Goal: Task Accomplishment & Management: Use online tool/utility

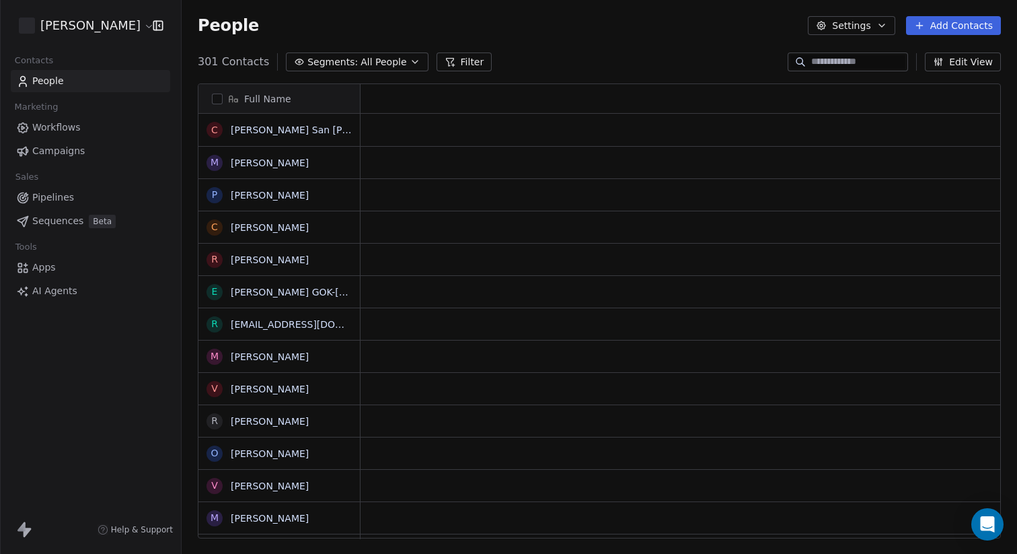
scroll to position [487, 836]
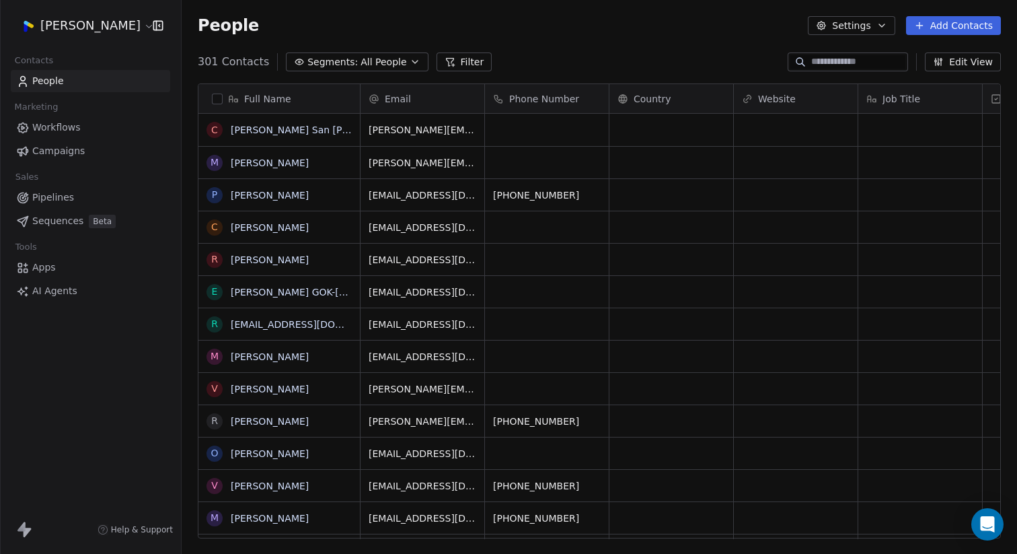
click at [111, 24] on html "Jan Tejano Contacts People Marketing Workflows Campaigns Sales Pipelines Sequen…" at bounding box center [508, 277] width 1017 height 554
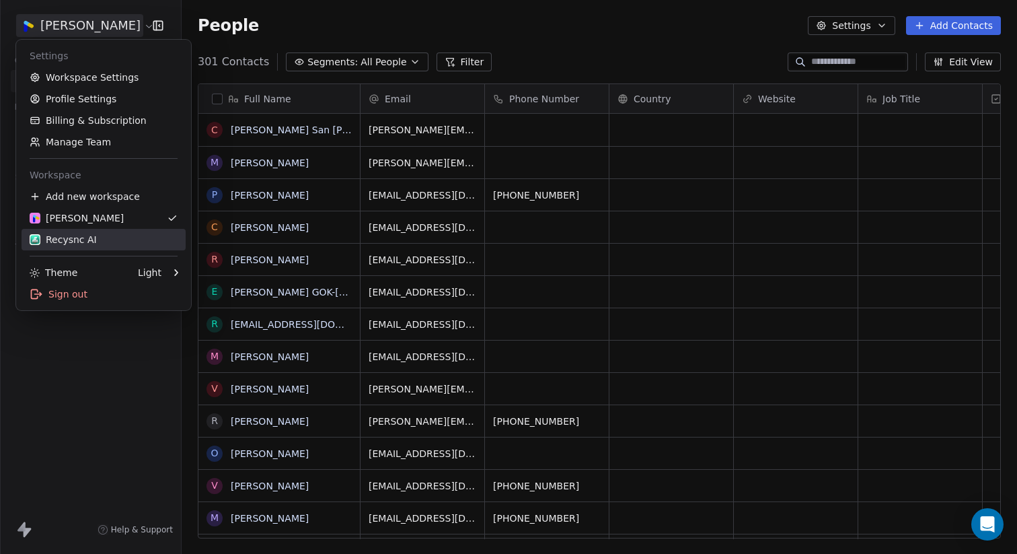
click at [72, 242] on div "Recysnc AI" at bounding box center [63, 239] width 67 height 13
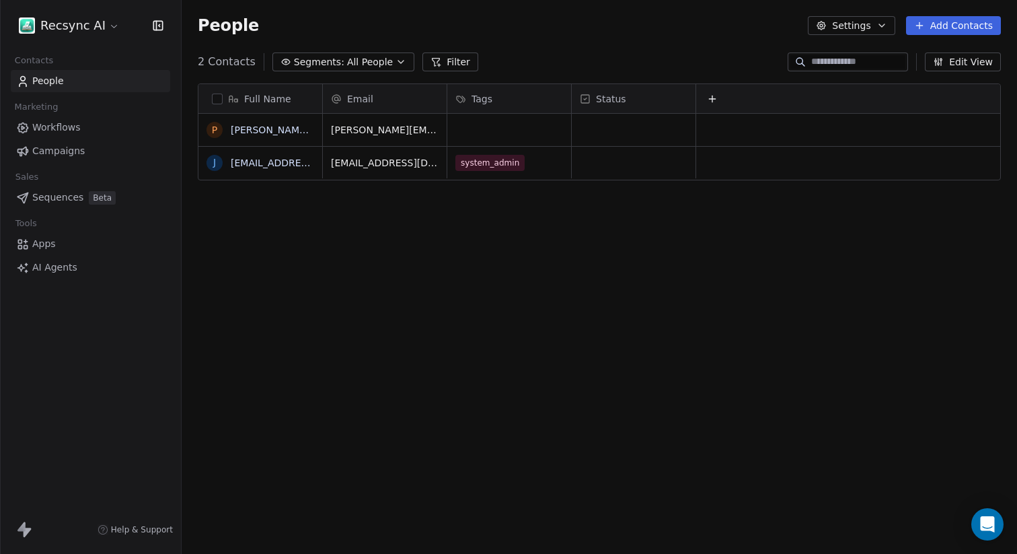
scroll to position [487, 836]
click at [518, 240] on div "Full Name p patrick_tej@yahoo.com j janpatz2483@gmail.com Email Tags Status pat…" at bounding box center [600, 316] width 836 height 487
click at [63, 154] on span "Campaigns" at bounding box center [58, 151] width 52 height 14
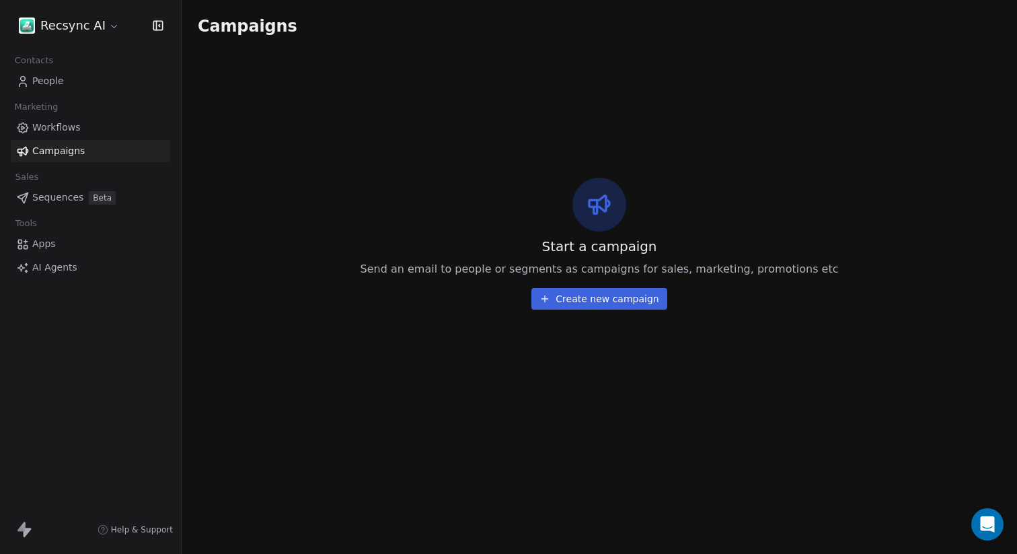
click at [59, 125] on span "Workflows" at bounding box center [56, 127] width 48 height 14
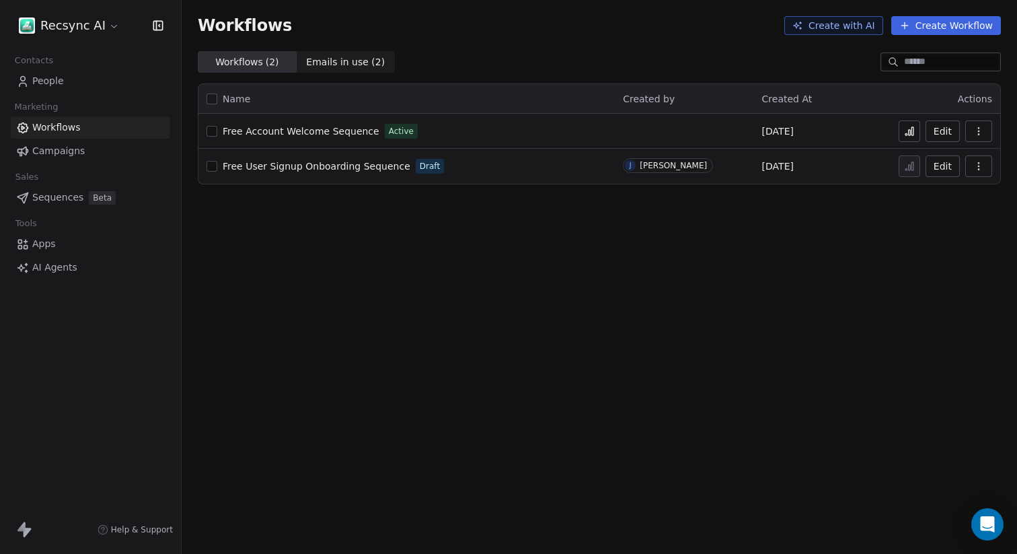
click at [40, 247] on span "Apps" at bounding box center [44, 244] width 24 height 14
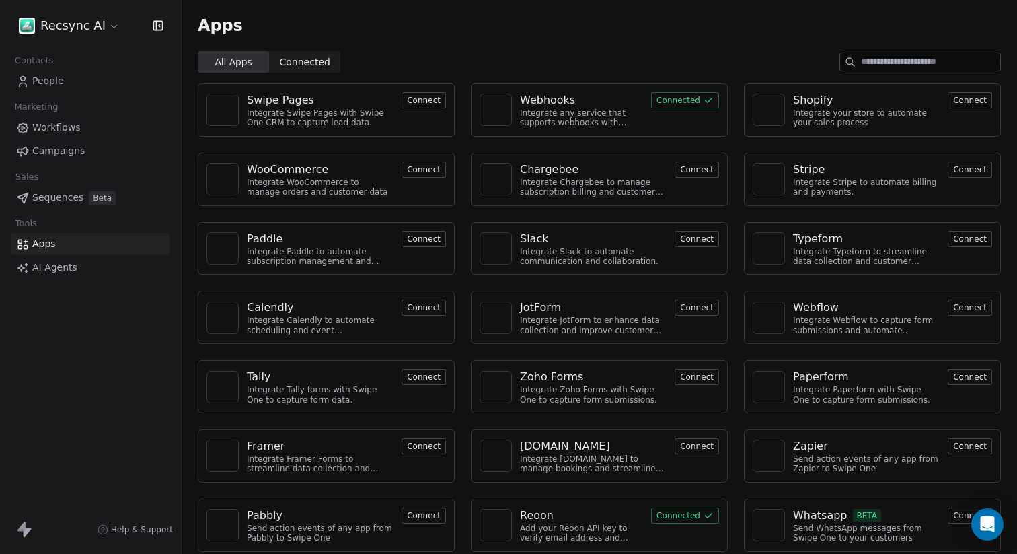
click at [1017, 255] on div "Swipe Pages Integrate Swipe Pages with Swipe One CRM to capture lead data. Conn…" at bounding box center [600, 318] width 836 height 490
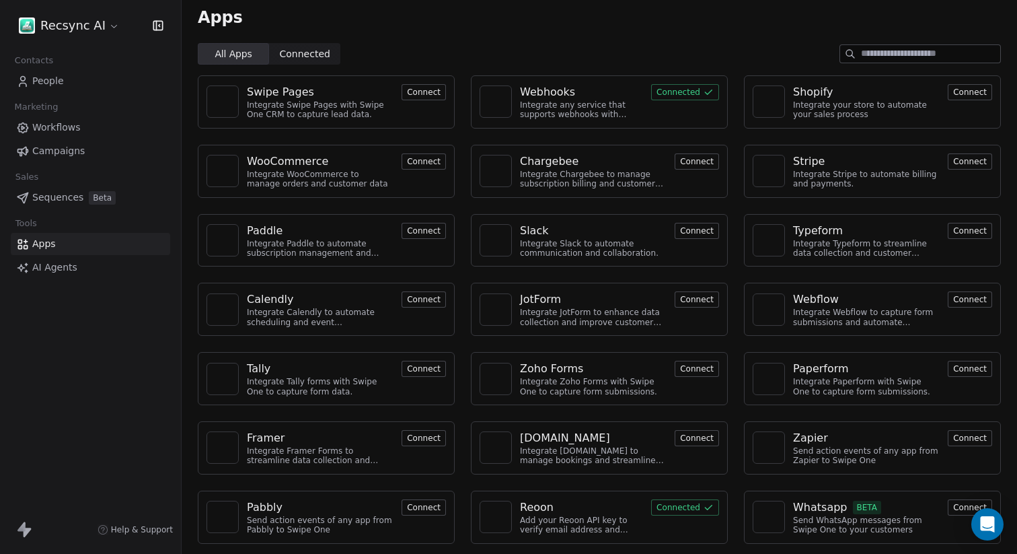
click at [580, 112] on div "Integrate any service that supports webhooks with Swipe One to capture and auto…" at bounding box center [581, 110] width 123 height 20
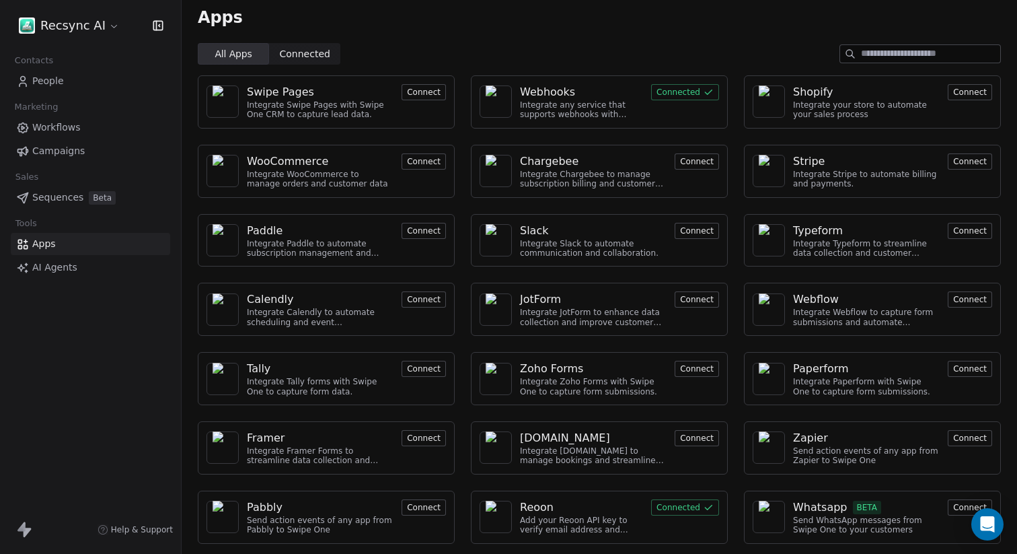
click at [649, 98] on div "Webhooks Integrate any service that supports webhooks with Swipe One to capture…" at bounding box center [599, 101] width 257 height 53
click at [682, 92] on button "Connected" at bounding box center [685, 92] width 68 height 16
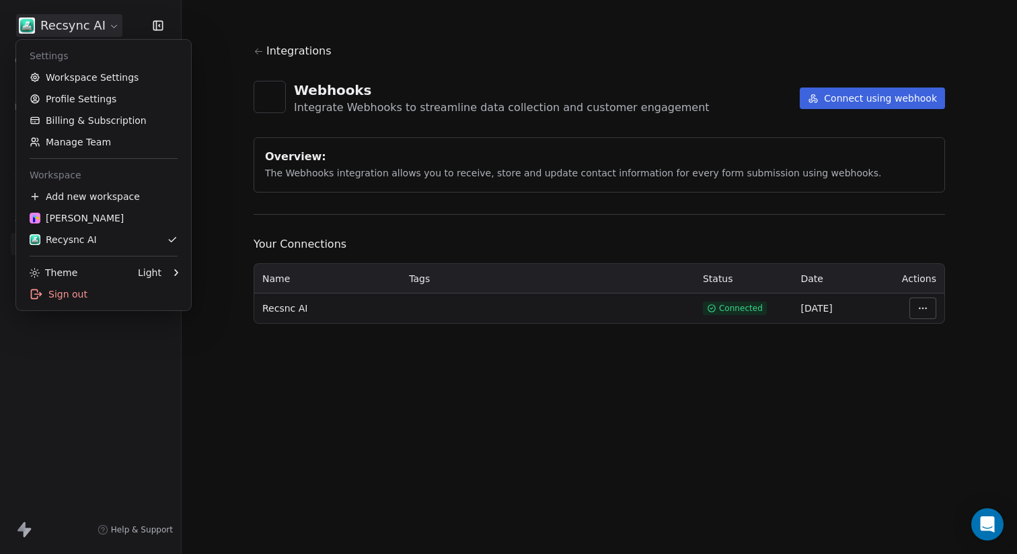
click at [102, 20] on html "Recsync AI Contacts People Marketing Workflows Campaigns Sales Sequences Beta T…" at bounding box center [508, 277] width 1017 height 554
click at [67, 239] on div "Recysnc AI" at bounding box center [63, 239] width 67 height 13
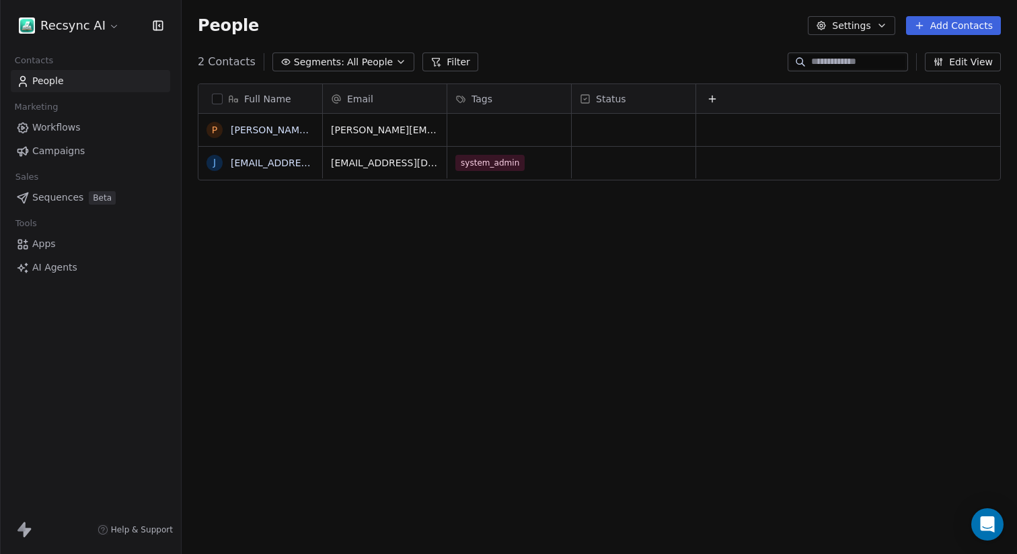
scroll to position [487, 836]
click at [48, 244] on span "Apps" at bounding box center [44, 244] width 24 height 14
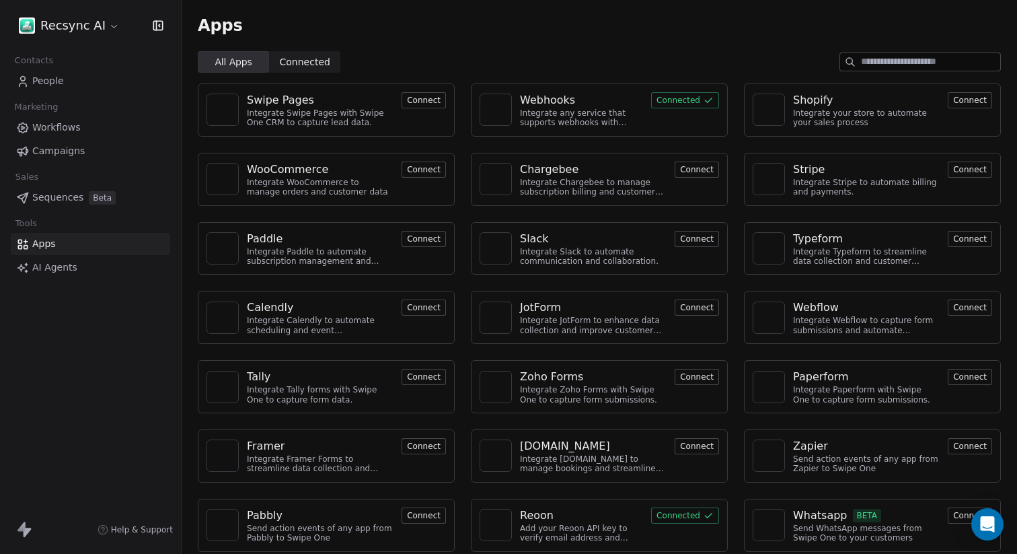
click at [324, 67] on span "Connected" at bounding box center [305, 62] width 50 height 14
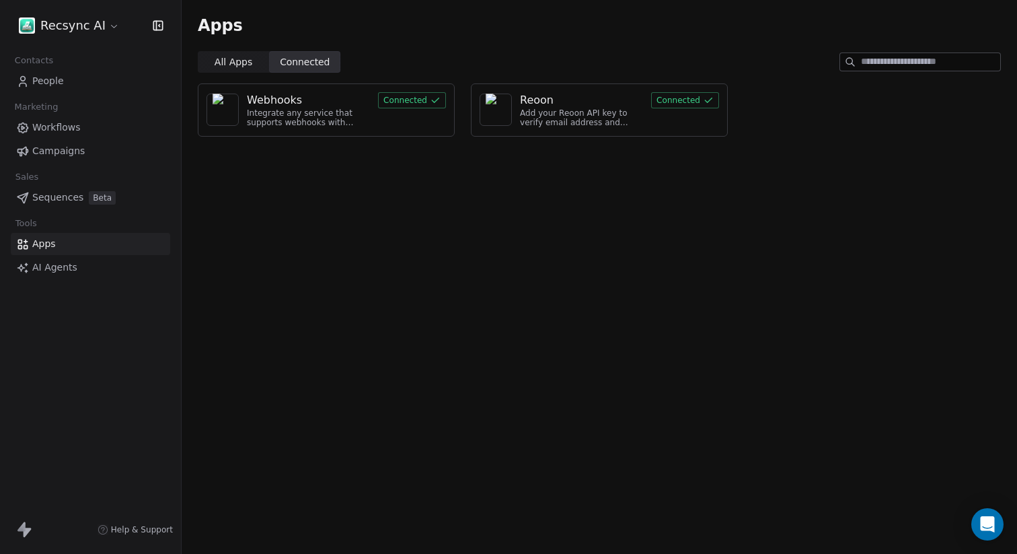
click at [240, 59] on span "All Apps" at bounding box center [234, 62] width 38 height 14
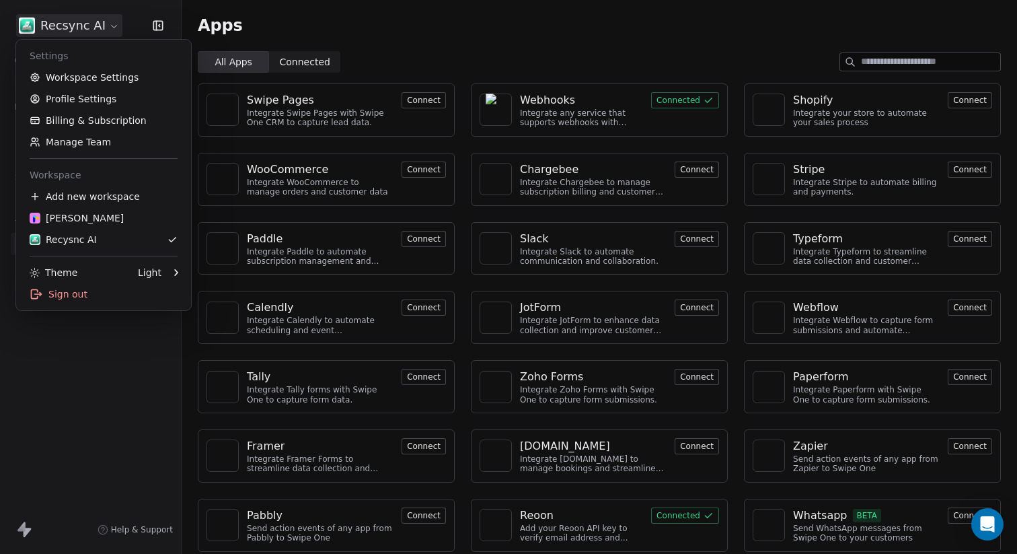
click at [110, 28] on html "Recsync AI Contacts People Marketing Workflows Campaigns Sales Sequences Beta T…" at bounding box center [508, 277] width 1017 height 554
click at [77, 74] on link "Workspace Settings" at bounding box center [104, 78] width 164 height 22
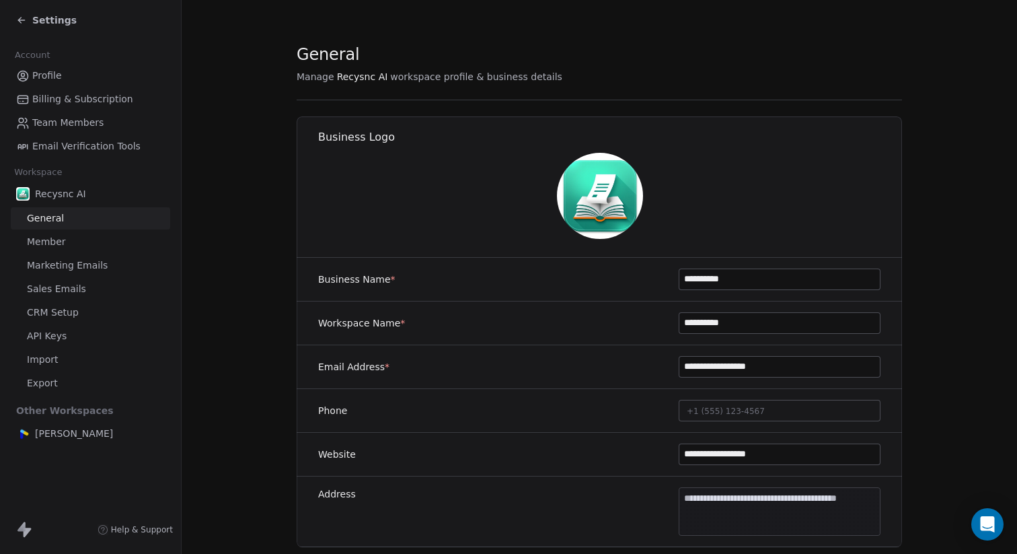
click at [44, 342] on span "API Keys" at bounding box center [47, 336] width 40 height 14
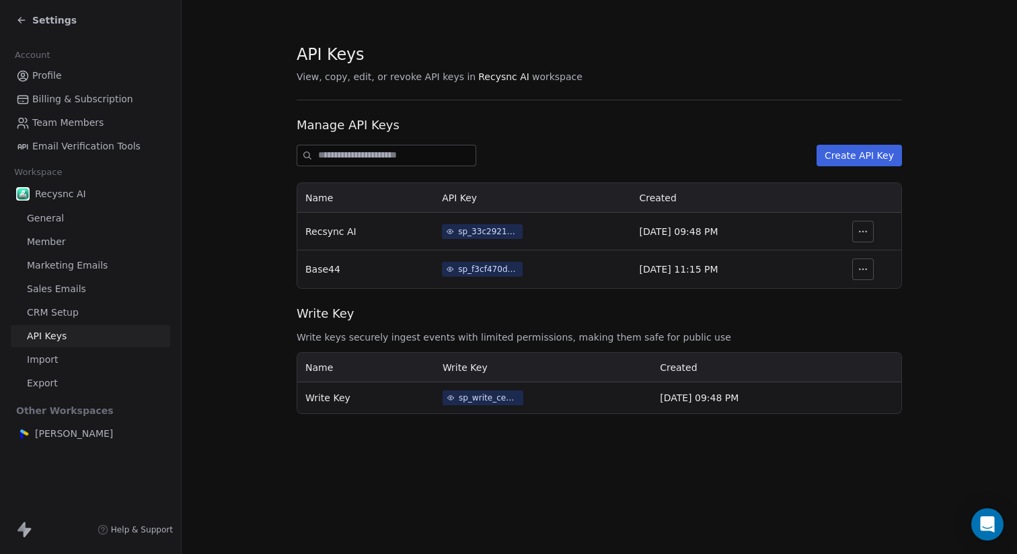
click at [489, 268] on div "sp_f3cf470d5c234236985e0b413c14c5e0" at bounding box center [488, 269] width 61 height 12
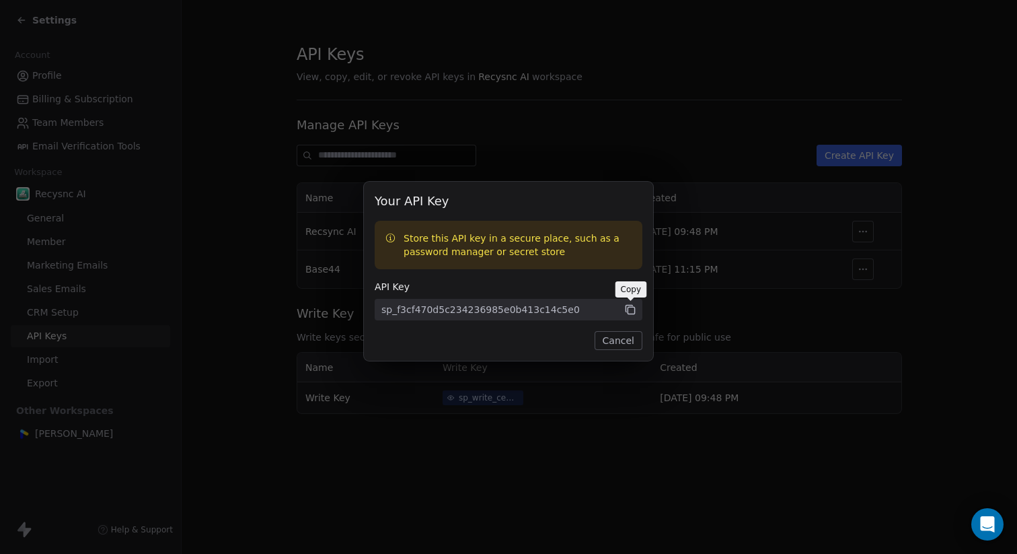
click at [630, 314] on icon at bounding box center [631, 310] width 7 height 7
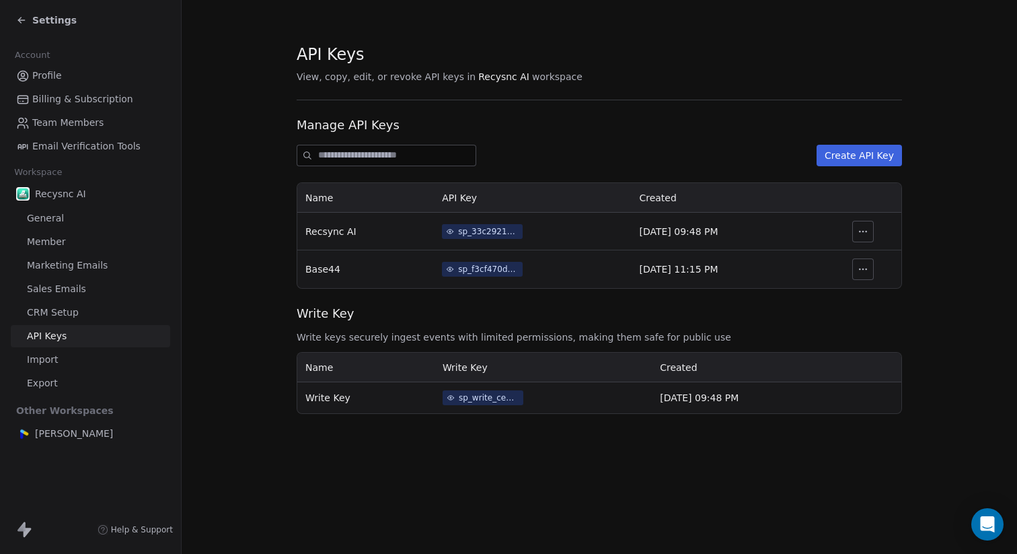
click at [611, 162] on div "Your API Key Store this API key in a secure place, such as a password manager o…" at bounding box center [508, 277] width 1017 height 554
click at [473, 231] on div "sp_33c29216dc80436ea8f2e08e18b8aa63" at bounding box center [488, 231] width 61 height 12
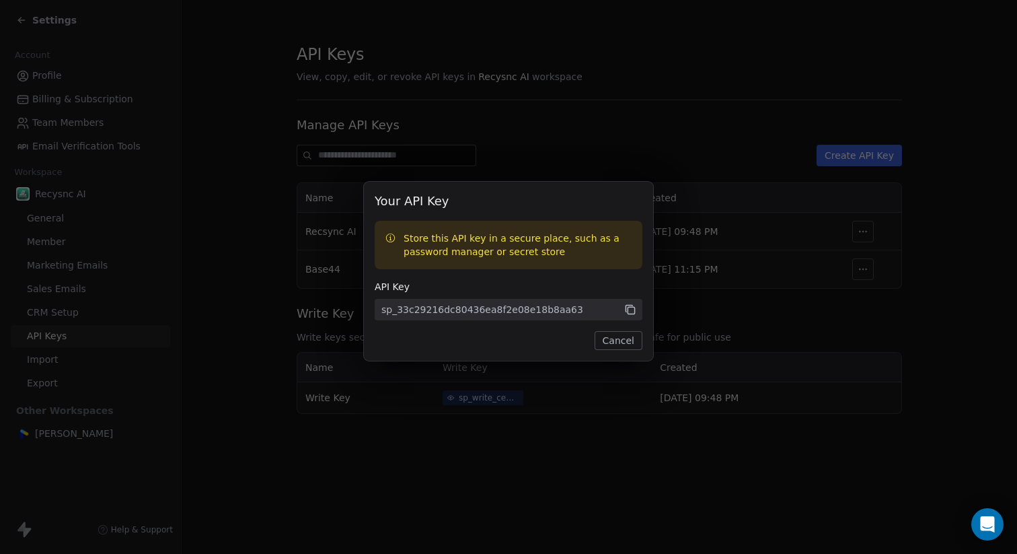
click at [628, 315] on icon at bounding box center [630, 309] width 12 height 12
click at [624, 340] on button "Cancel" at bounding box center [619, 340] width 48 height 19
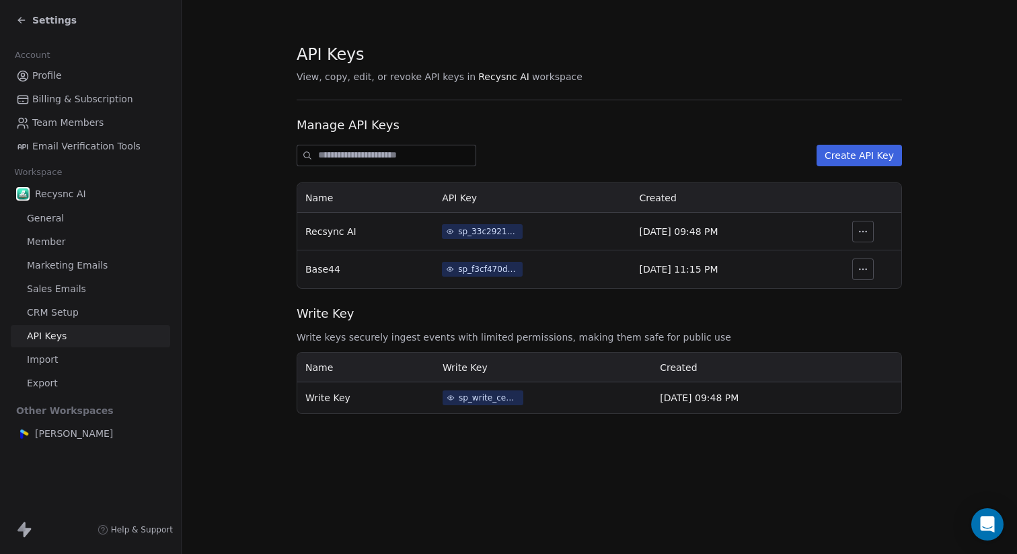
click at [59, 22] on span "Settings" at bounding box center [54, 19] width 44 height 13
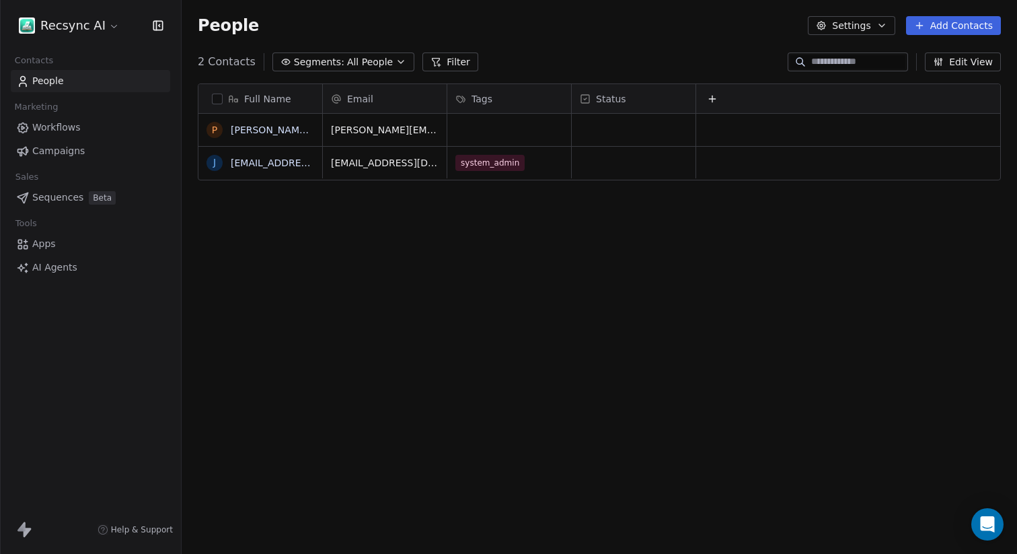
scroll to position [487, 836]
click at [52, 241] on span "Apps" at bounding box center [44, 244] width 24 height 14
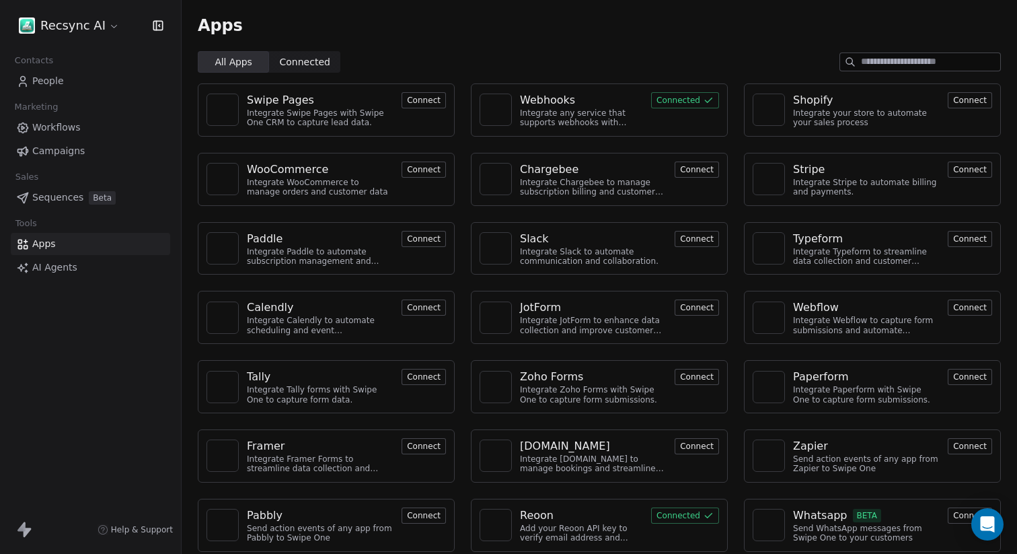
click at [585, 116] on div "Integrate any service that supports webhooks with Swipe One to capture and auto…" at bounding box center [581, 118] width 123 height 20
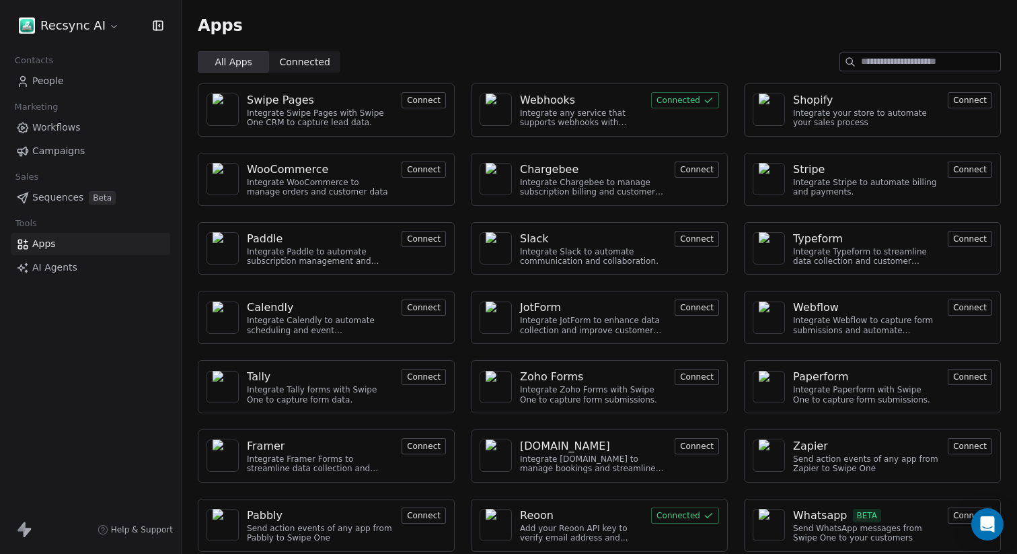
click at [659, 104] on button "Connected" at bounding box center [685, 100] width 68 height 16
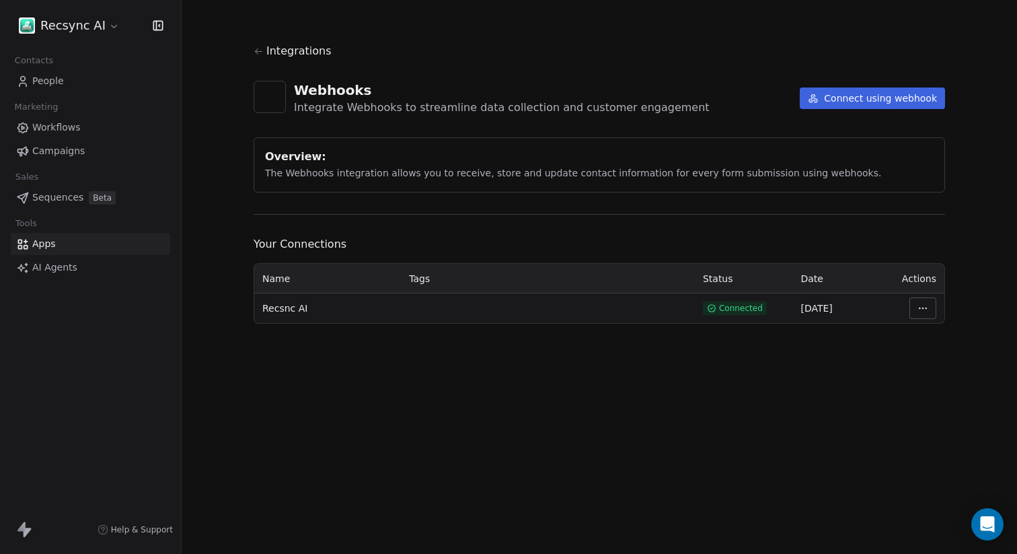
click at [842, 103] on button "Connect using webhook" at bounding box center [872, 98] width 145 height 22
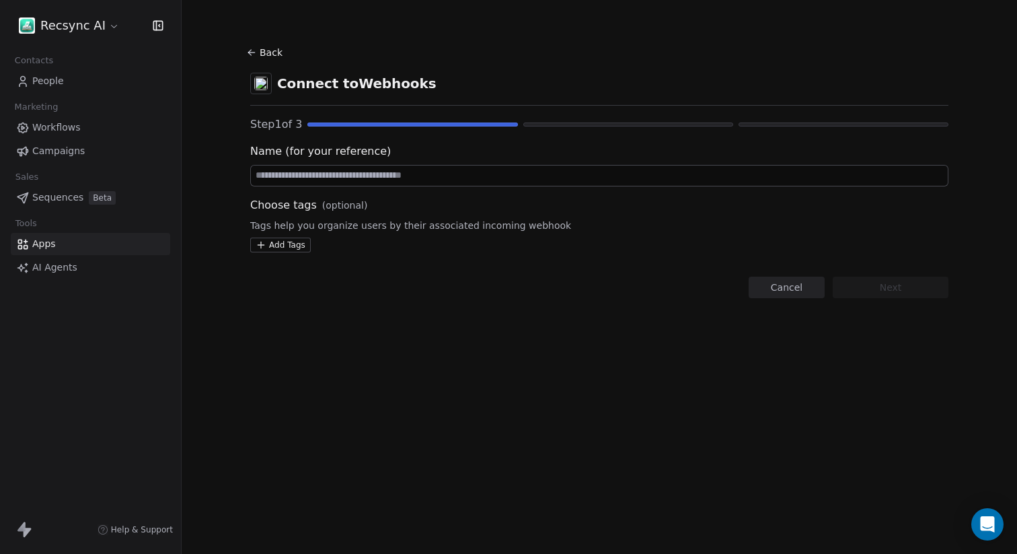
click at [597, 176] on input at bounding box center [599, 176] width 697 height 20
type input "**********"
click at [292, 246] on html "**********" at bounding box center [508, 277] width 1017 height 554
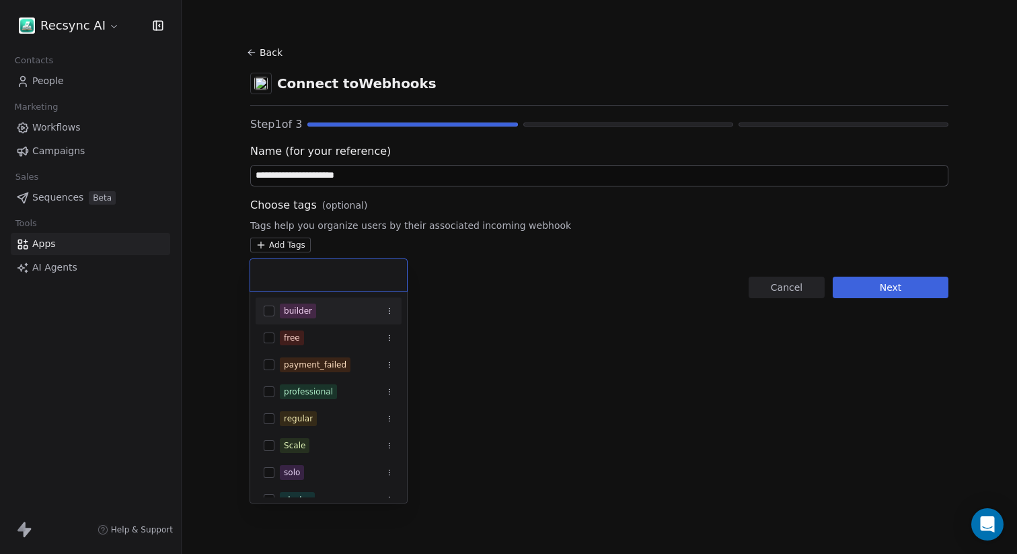
click at [338, 273] on input "text" at bounding box center [328, 275] width 141 height 15
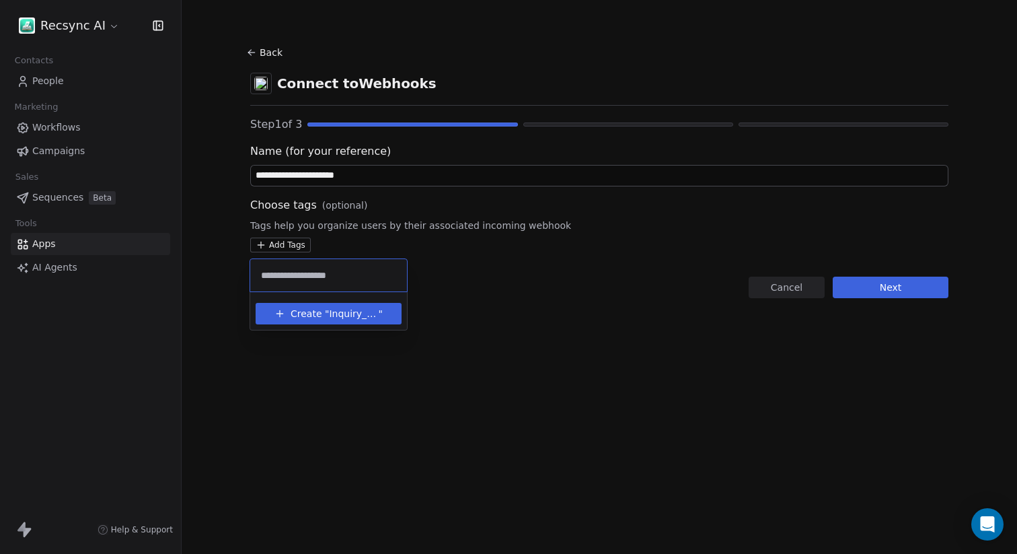
type input "**********"
click at [332, 309] on span "Inquiry_contactPage" at bounding box center [353, 314] width 49 height 14
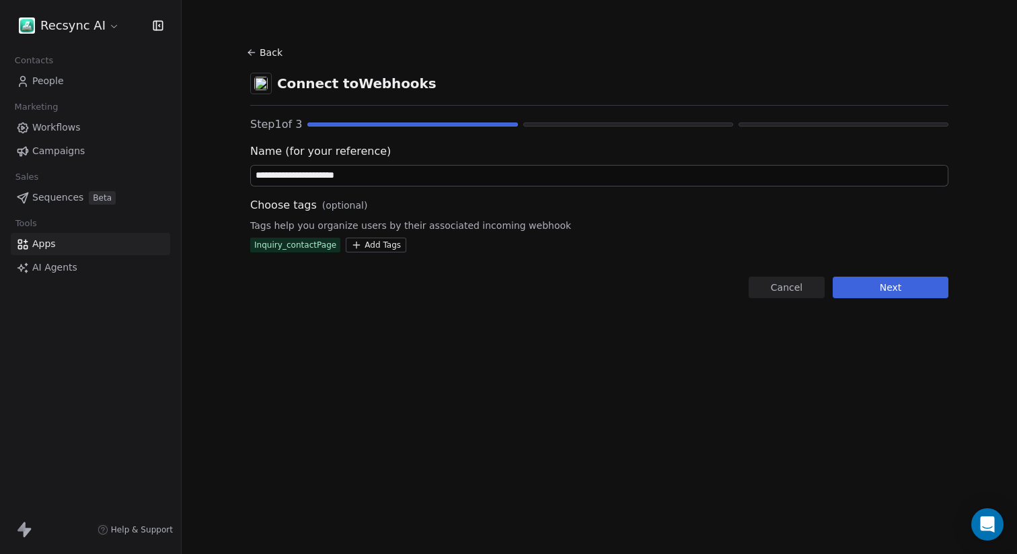
click at [579, 277] on html "**********" at bounding box center [508, 277] width 1017 height 554
click at [881, 289] on button "Next" at bounding box center [891, 288] width 116 height 22
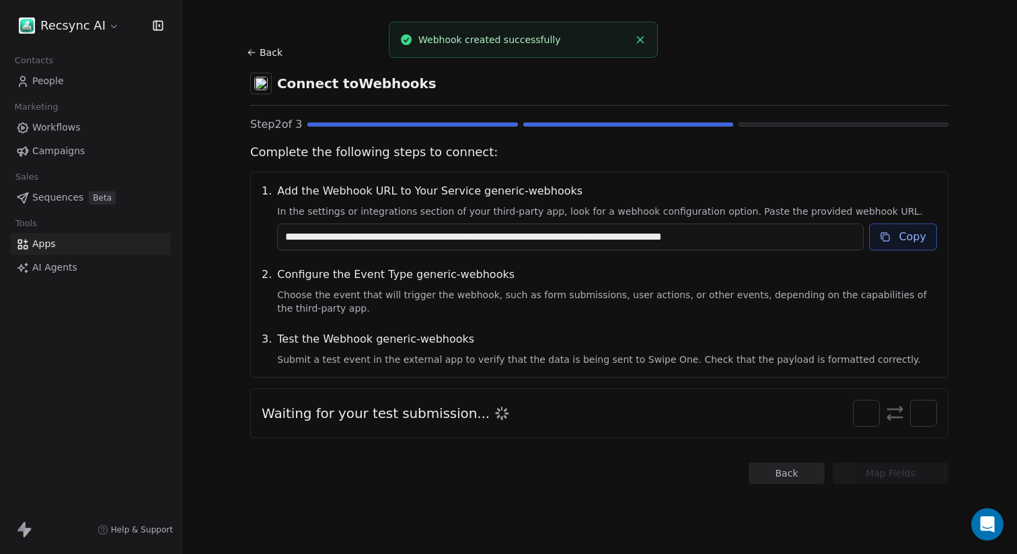
click at [889, 238] on icon at bounding box center [885, 236] width 11 height 11
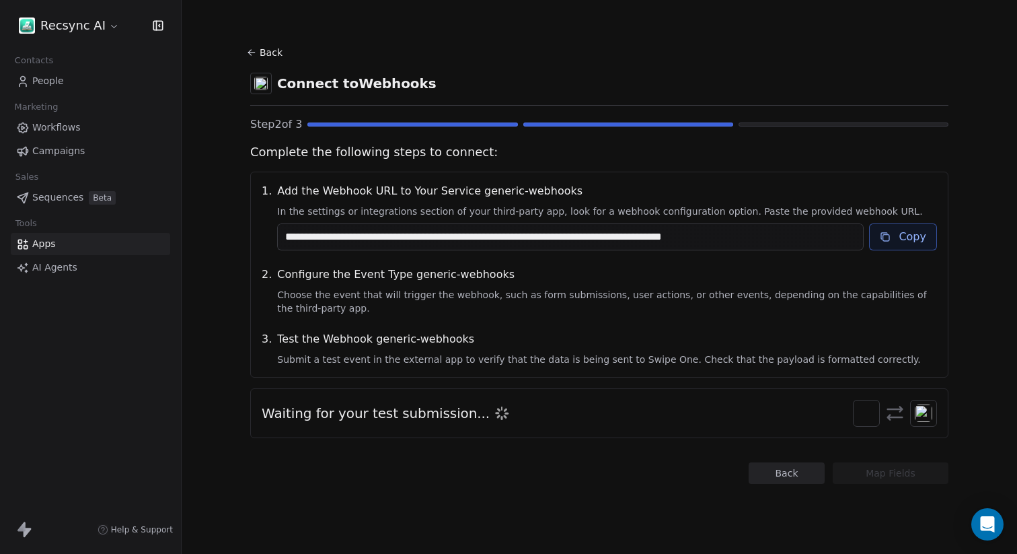
click at [906, 242] on button "Copy" at bounding box center [903, 236] width 68 height 27
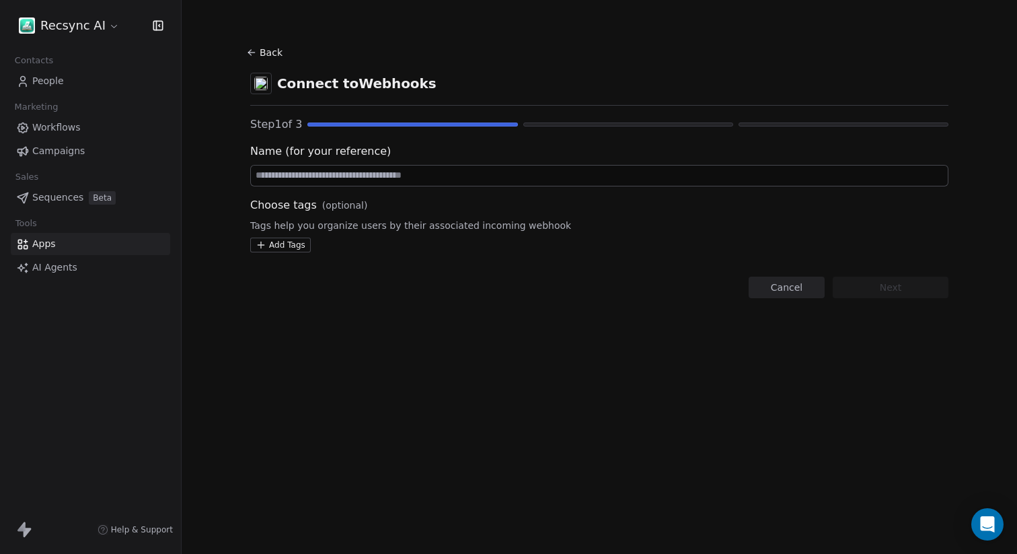
click at [45, 248] on span "Apps" at bounding box center [44, 244] width 24 height 14
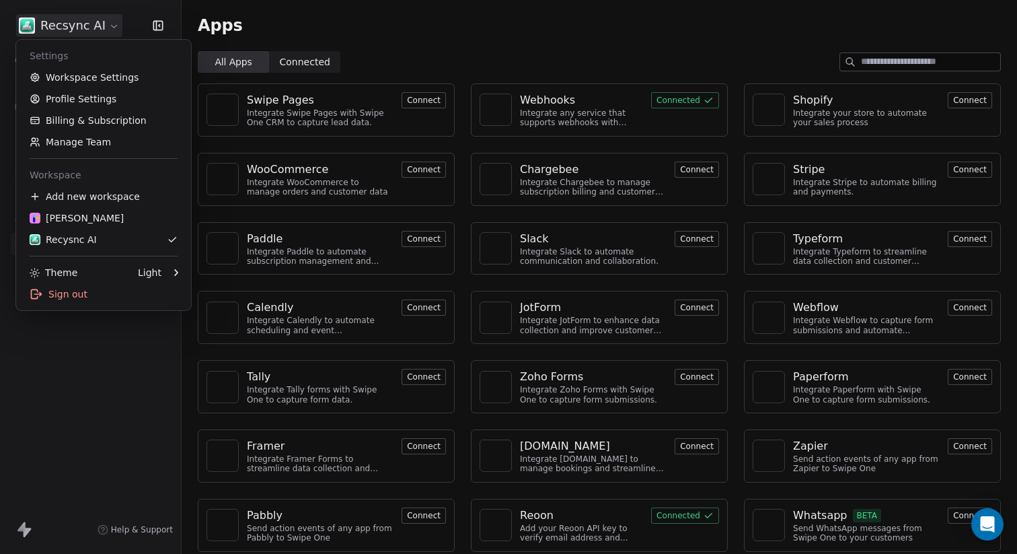
click at [109, 24] on html "Recsync AI Contacts People Marketing Workflows Campaigns Sales Sequences Beta T…" at bounding box center [508, 277] width 1017 height 554
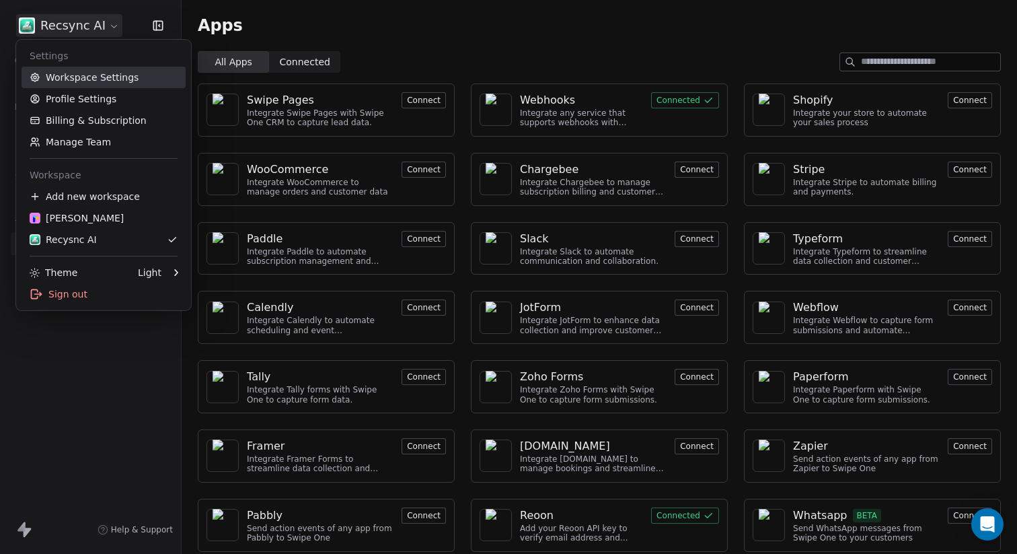
click at [112, 79] on link "Workspace Settings" at bounding box center [104, 78] width 164 height 22
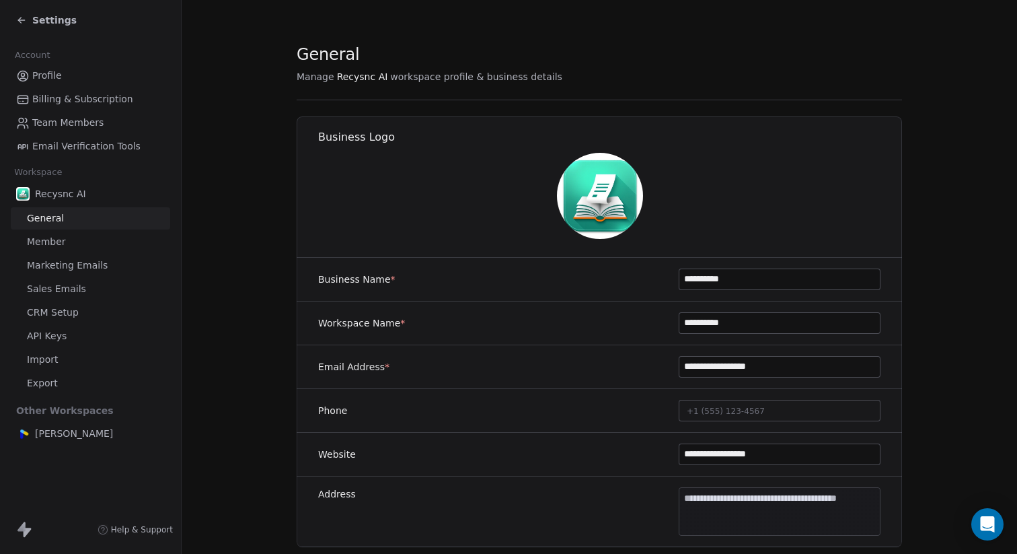
click at [61, 337] on span "API Keys" at bounding box center [47, 336] width 40 height 14
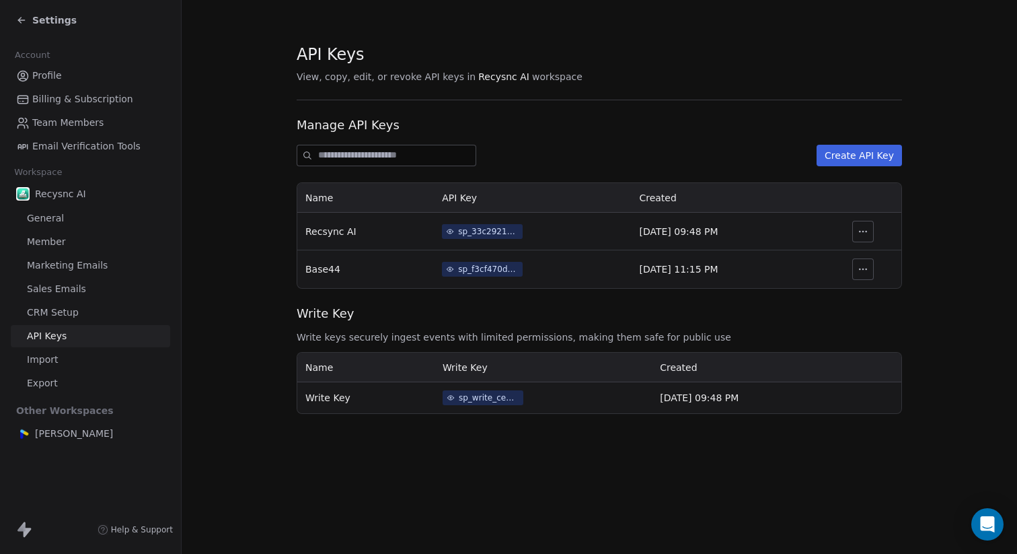
click at [472, 230] on div "sp_33c29216dc80436ea8f2e08e18b8aa63" at bounding box center [488, 231] width 61 height 12
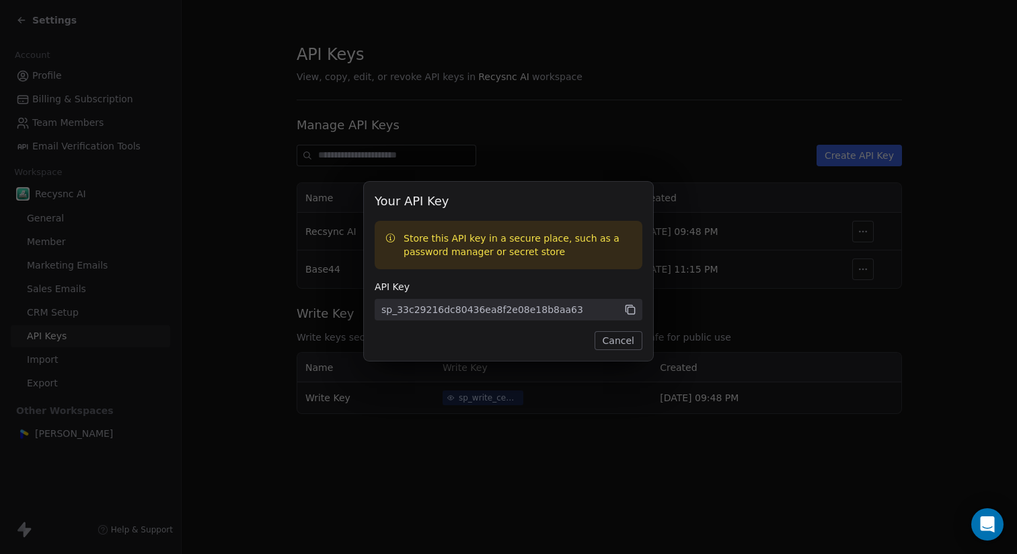
click at [631, 312] on icon at bounding box center [630, 309] width 12 height 12
click at [978, 520] on body "Settings Account Profile Billing & Subscription Team Members Email Verification…" at bounding box center [508, 277] width 1017 height 554
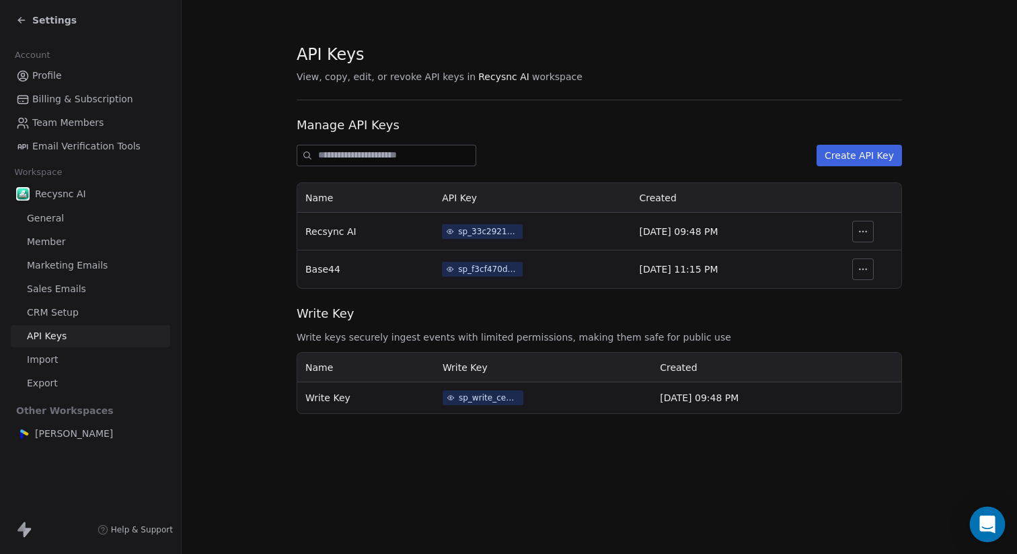
click at [980, 525] on div "Open Intercom Messenger" at bounding box center [988, 525] width 36 height 36
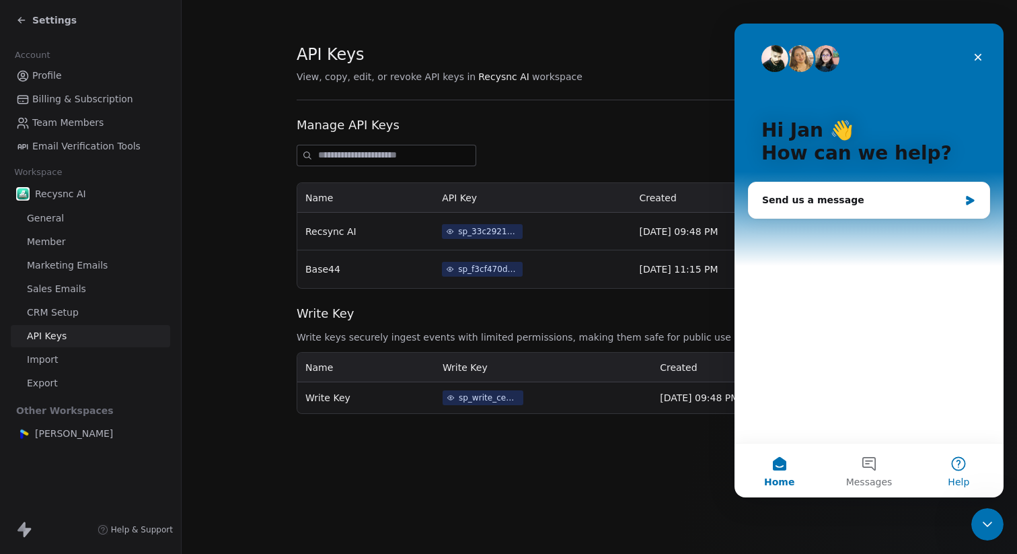
click at [961, 471] on button "Help" at bounding box center [958, 470] width 89 height 54
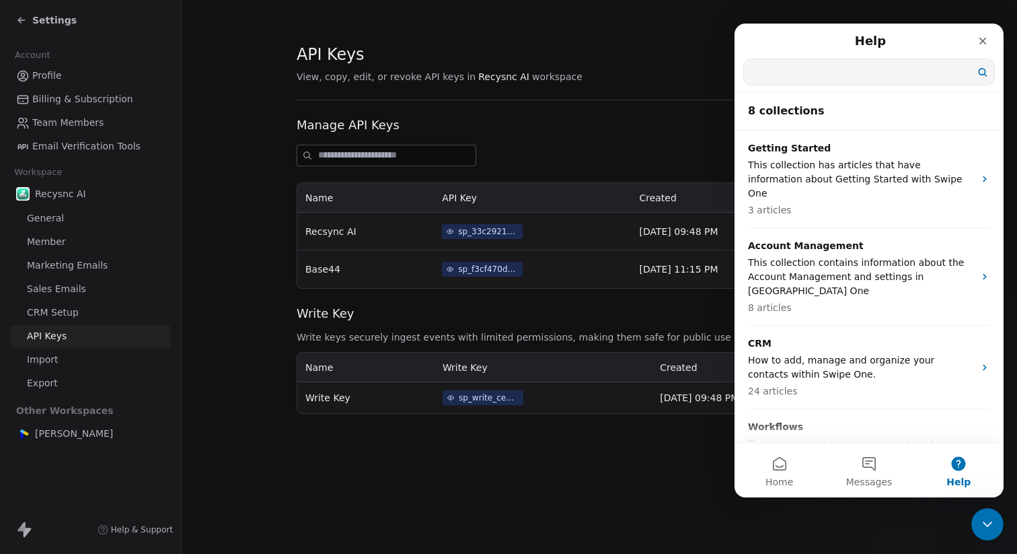
click at [873, 67] on input "Search for help" at bounding box center [869, 72] width 250 height 26
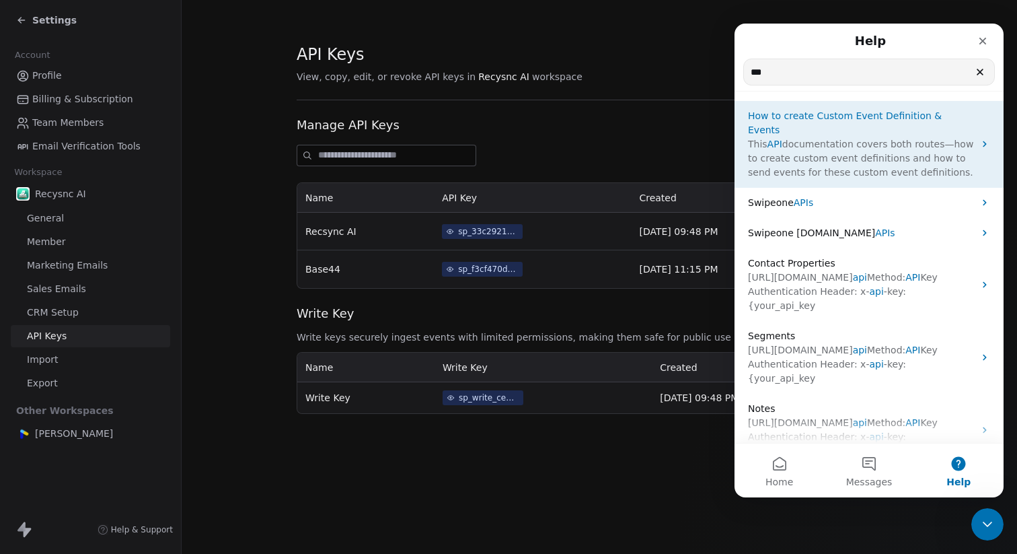
type input "***"
click at [805, 139] on span "documentation covers both routes—how to create custom event definitions and how…" at bounding box center [860, 158] width 225 height 39
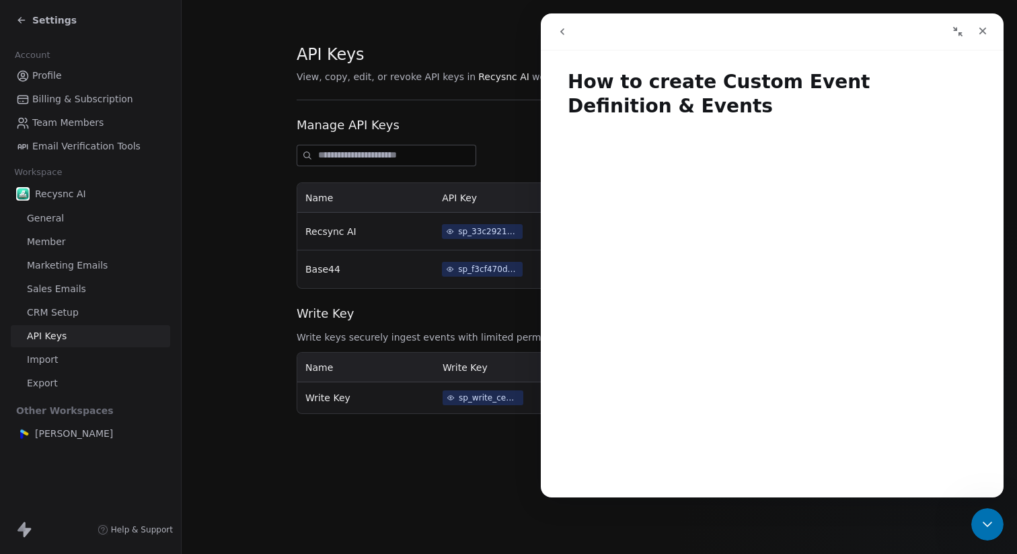
click at [959, 28] on icon "Collapse window" at bounding box center [958, 31] width 11 height 11
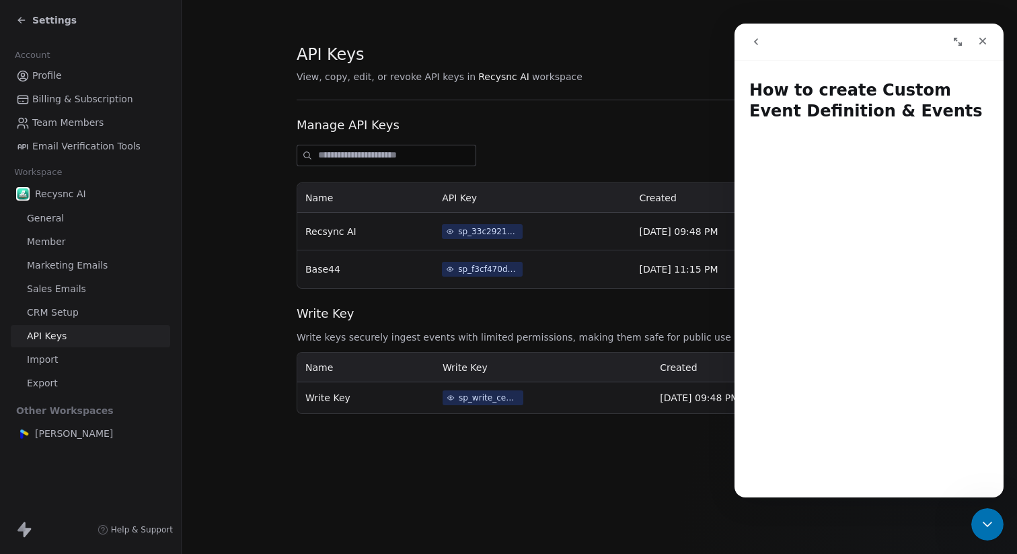
click at [955, 45] on icon "Expand window" at bounding box center [958, 41] width 11 height 11
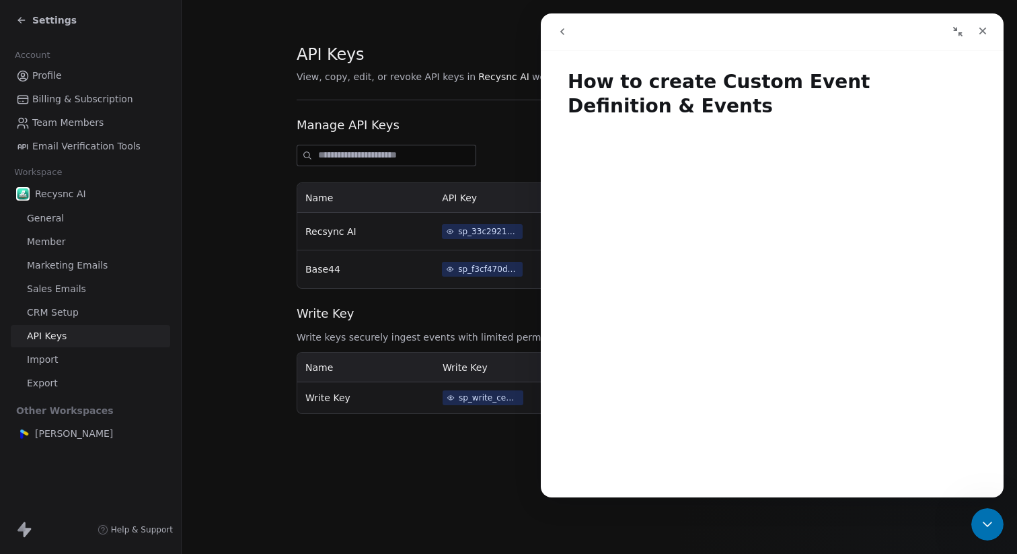
click at [567, 37] on button "go back" at bounding box center [563, 32] width 26 height 26
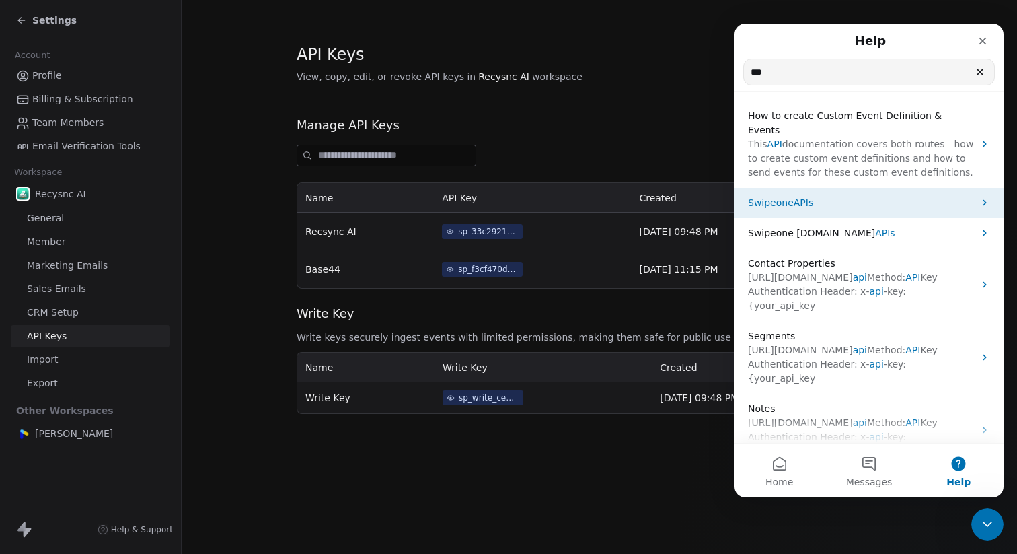
click at [795, 197] on span "APIs" at bounding box center [804, 202] width 20 height 11
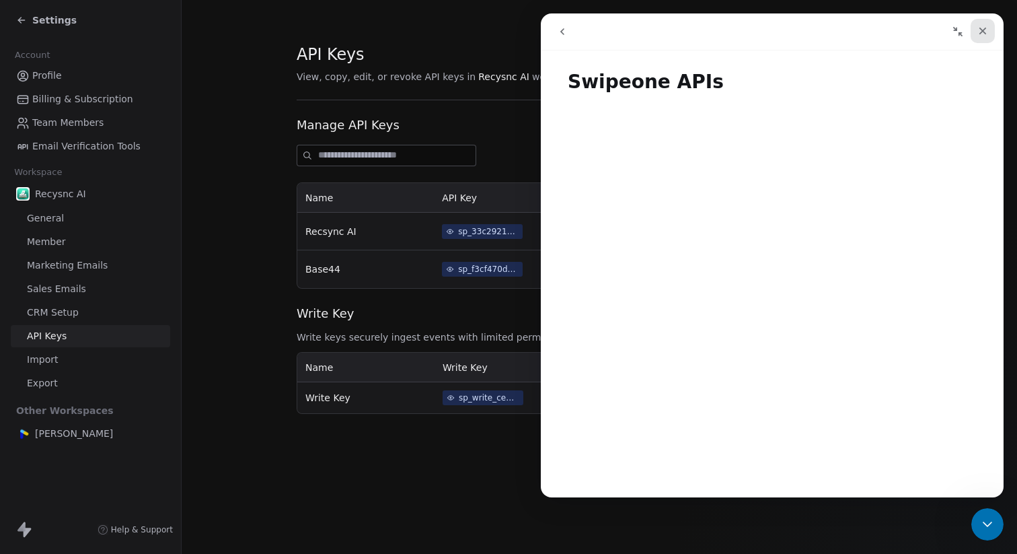
click at [978, 30] on icon "Close" at bounding box center [983, 31] width 11 height 11
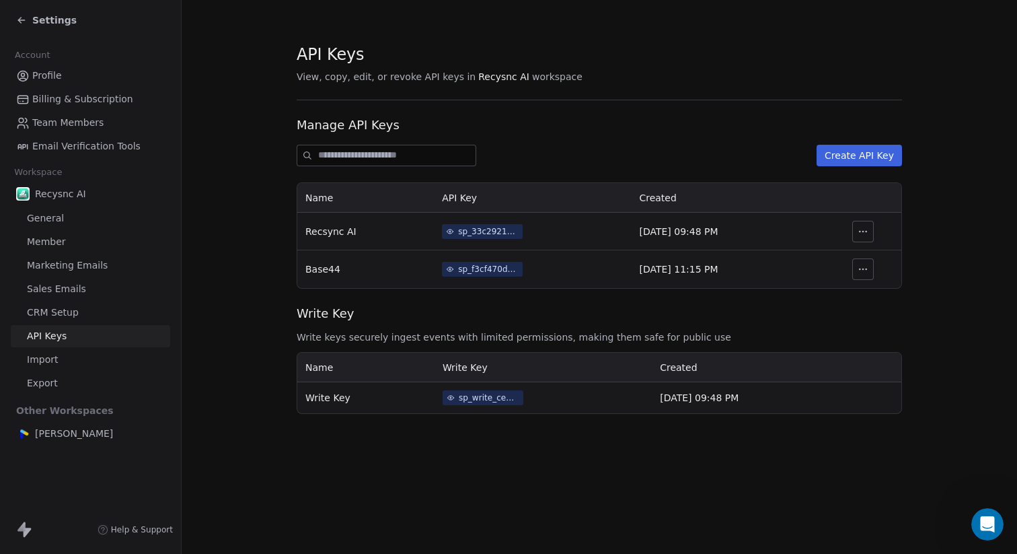
click at [468, 233] on div "sp_33c29216dc80436ea8f2e08e18b8aa63" at bounding box center [488, 231] width 61 height 12
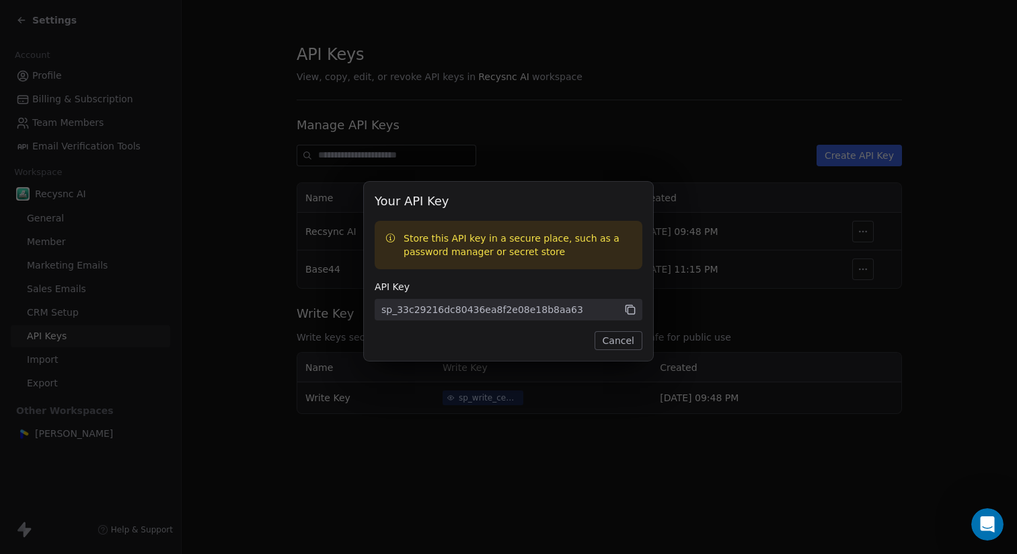
click at [628, 310] on icon at bounding box center [631, 310] width 7 height 7
click at [622, 347] on button "Cancel" at bounding box center [619, 340] width 48 height 19
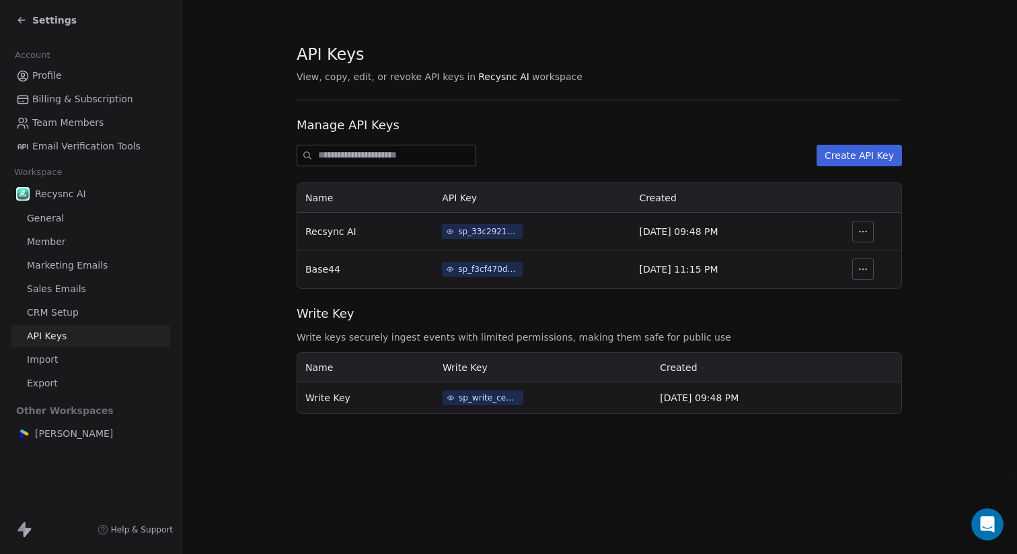
click at [49, 80] on span "Profile" at bounding box center [47, 76] width 30 height 14
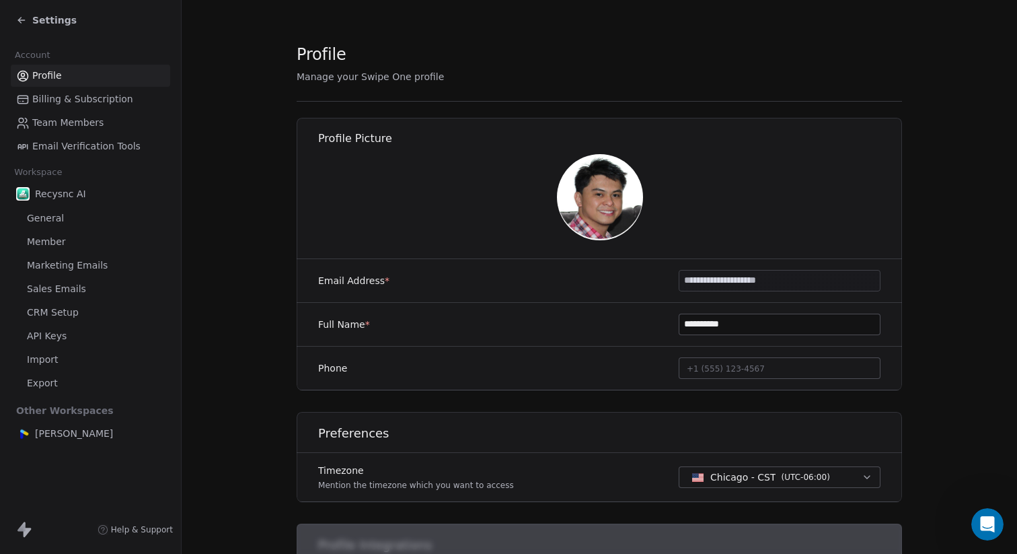
click at [53, 23] on span "Settings" at bounding box center [54, 19] width 44 height 13
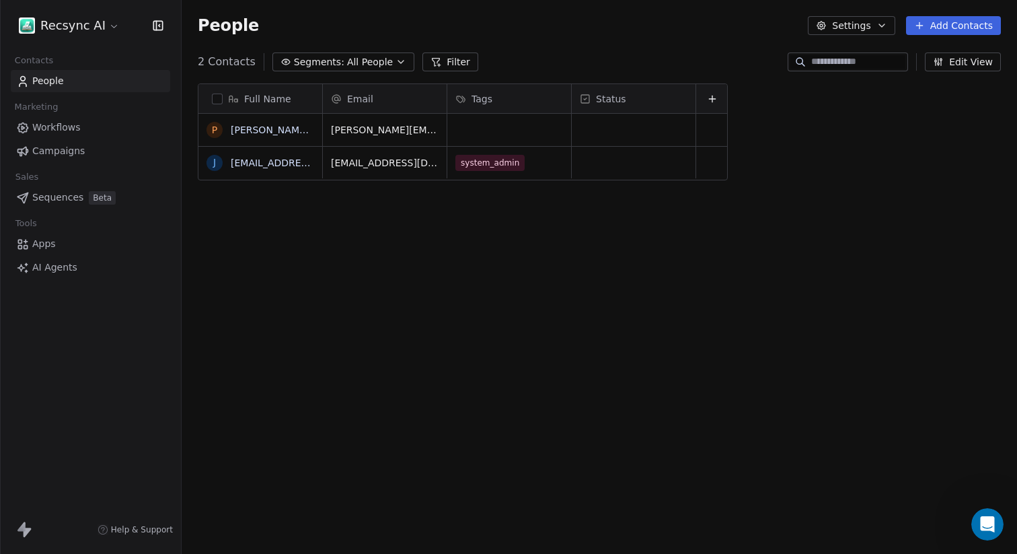
scroll to position [487, 836]
